Goal: Transaction & Acquisition: Download file/media

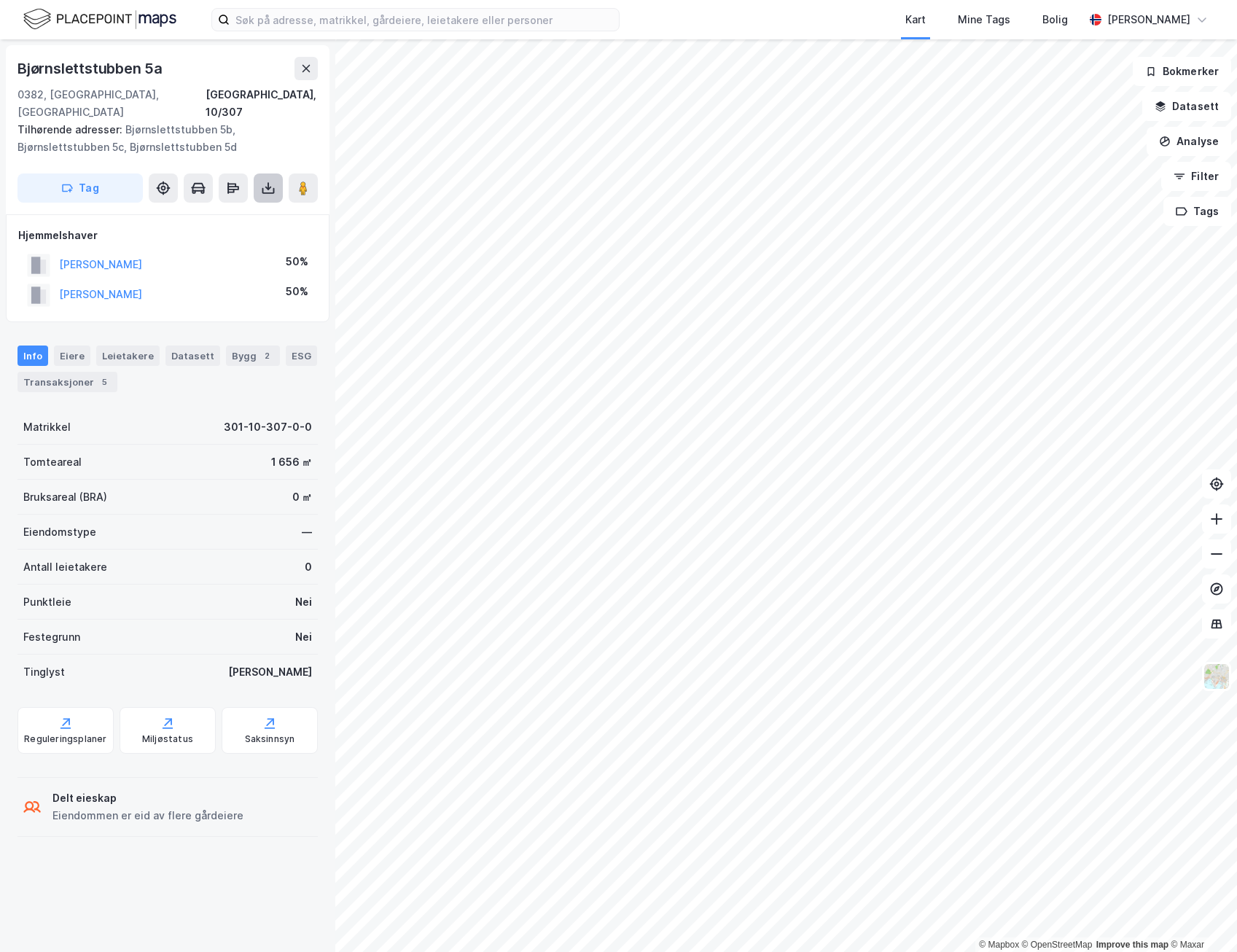
click at [272, 181] on icon at bounding box center [268, 188] width 15 height 15
click at [228, 212] on div "Last ned grunnbok" at bounding box center [196, 218] width 85 height 12
